Goal: Register for event/course

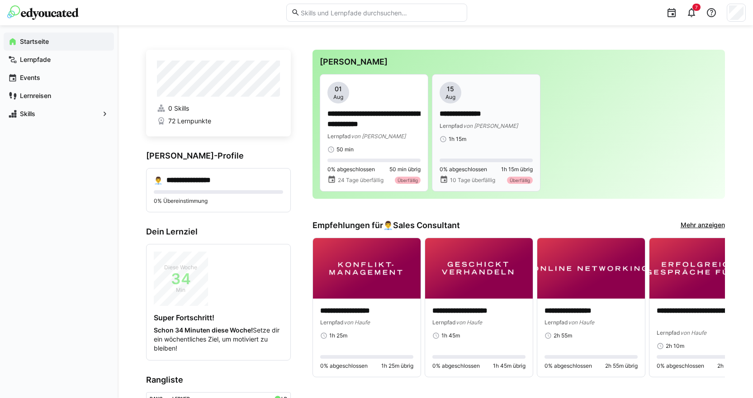
drag, startPoint x: 478, startPoint y: 119, endPoint x: 487, endPoint y: 122, distance: 8.7
click at [478, 119] on p "**********" at bounding box center [485, 114] width 93 height 10
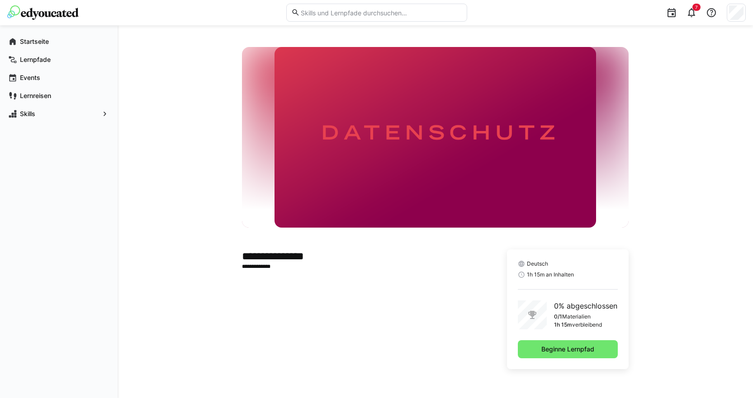
click at [627, 361] on div "Deutsch 1h 15m an Inhalten 0% abgeschlossen 0/1 Materialien 1h 15m verbleibend …" at bounding box center [568, 310] width 122 height 120
click at [581, 354] on span "Beginne Lernpfad" at bounding box center [568, 349] width 56 height 9
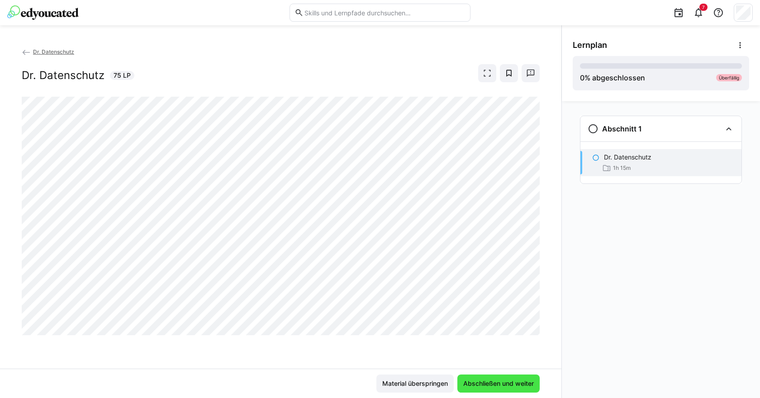
click at [480, 383] on span "Abschließen und weiter" at bounding box center [498, 383] width 73 height 9
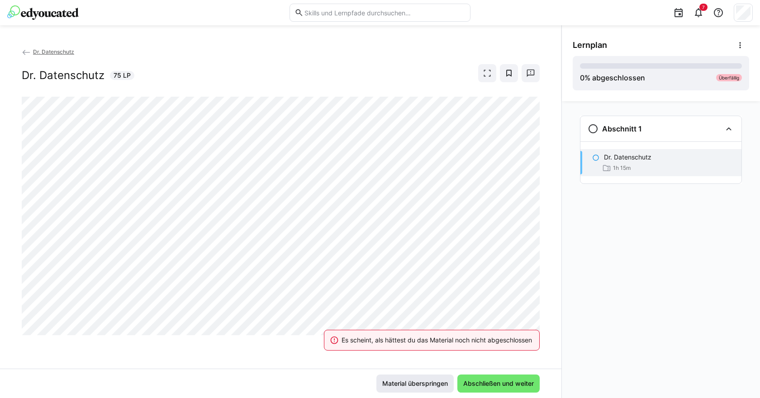
click at [419, 383] on span "Material überspringen" at bounding box center [415, 383] width 68 height 9
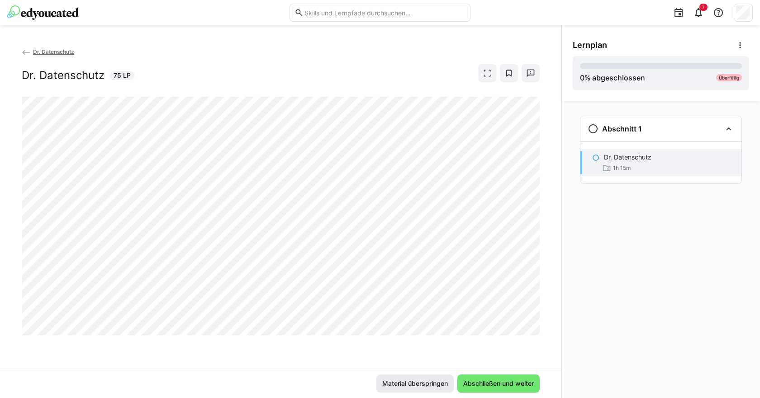
click at [402, 384] on span "Material überspringen" at bounding box center [415, 383] width 68 height 9
click at [407, 383] on span "Material überspringen" at bounding box center [415, 383] width 68 height 9
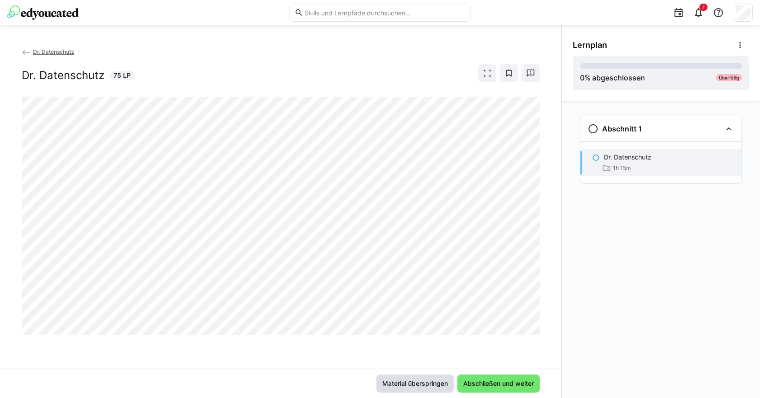
click at [407, 383] on span "Material überspringen" at bounding box center [415, 383] width 68 height 9
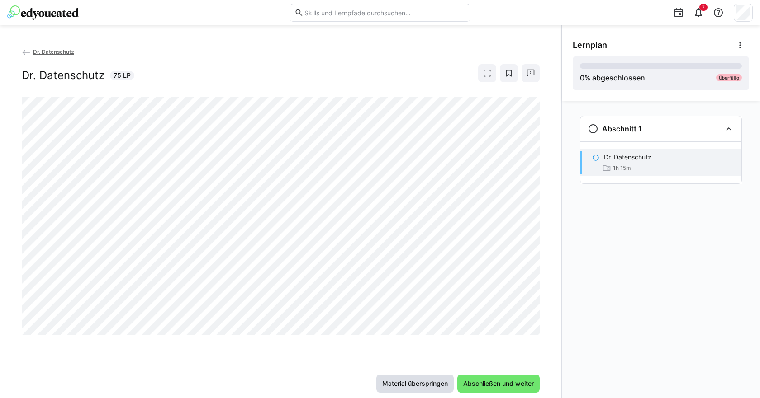
click at [407, 383] on span "Material überspringen" at bounding box center [415, 383] width 68 height 9
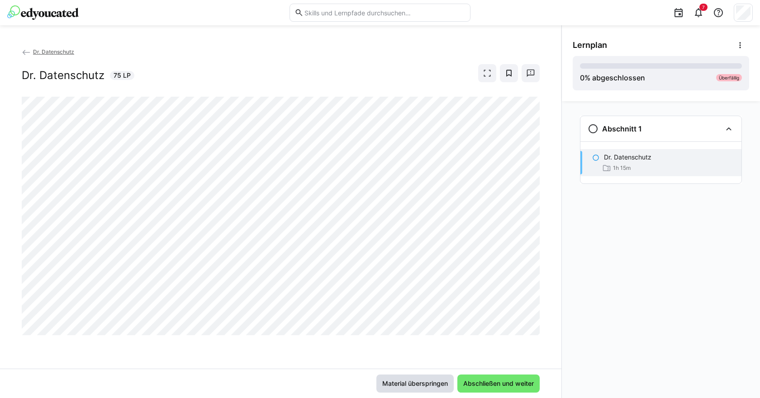
drag, startPoint x: 407, startPoint y: 383, endPoint x: 407, endPoint y: 361, distance: 21.7
click at [407, 382] on span "Material überspringen" at bounding box center [415, 383] width 68 height 9
click at [402, 384] on span "Material überspringen" at bounding box center [415, 383] width 68 height 9
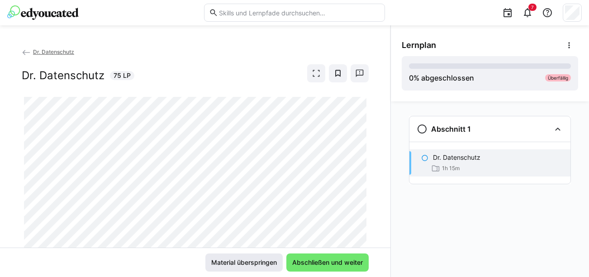
click at [242, 264] on span "Material überspringen" at bounding box center [244, 262] width 68 height 9
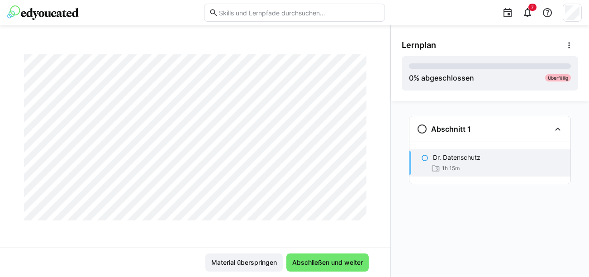
scroll to position [44, 0]
click at [243, 260] on span "Material überspringen" at bounding box center [244, 262] width 68 height 9
click at [249, 260] on span "Material überspringen" at bounding box center [244, 262] width 68 height 9
click at [217, 270] on span "Material überspringen" at bounding box center [243, 262] width 77 height 18
click at [225, 259] on span "Material überspringen" at bounding box center [244, 262] width 68 height 9
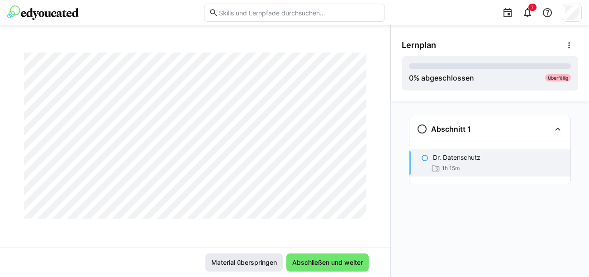
click at [225, 259] on span "Material überspringen" at bounding box center [244, 262] width 68 height 9
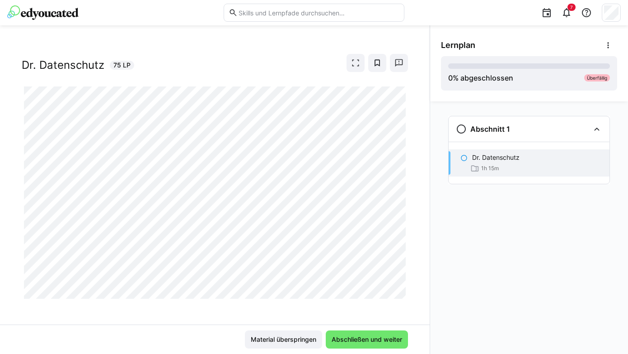
scroll to position [14, 0]
click at [268, 57] on div "Dr. Datenschutz 75 LP" at bounding box center [215, 60] width 387 height 18
